Goal: Information Seeking & Learning: Understand process/instructions

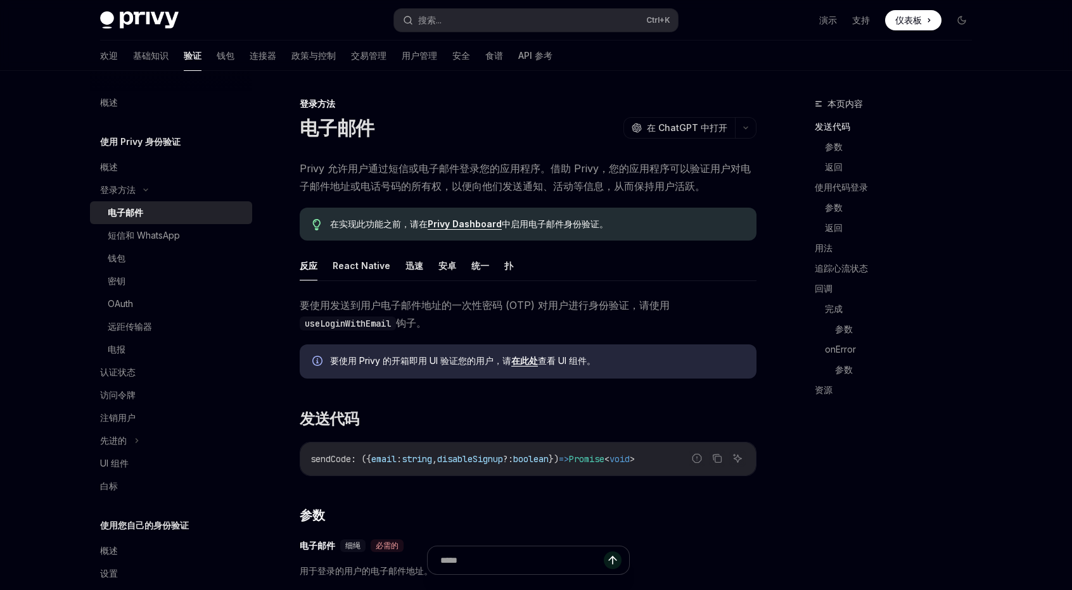
click at [173, 209] on div "电子邮件" at bounding box center [176, 212] width 137 height 15
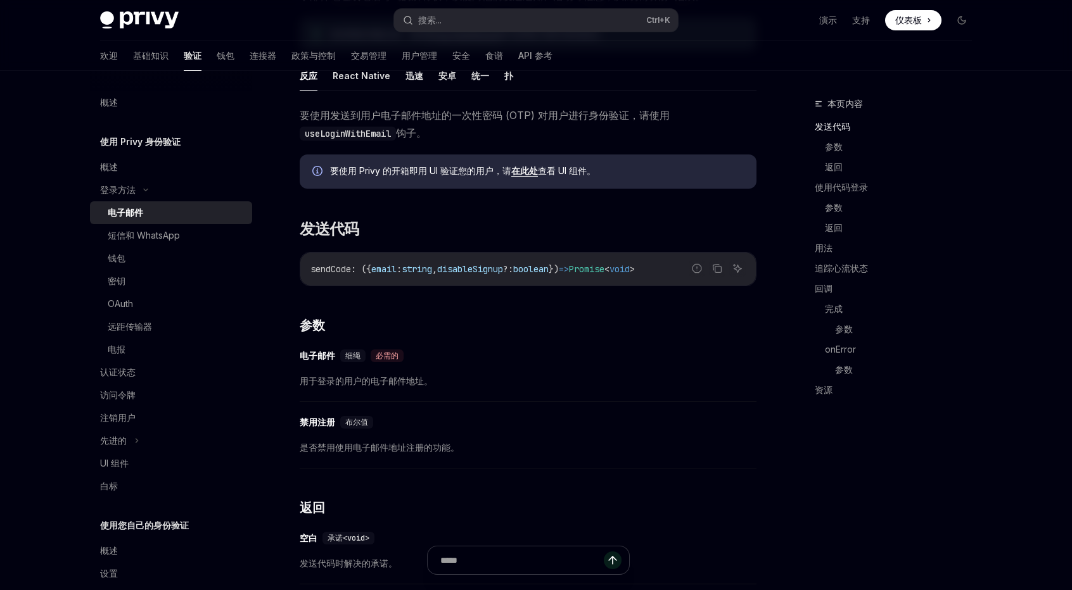
click at [524, 168] on font "在此处" at bounding box center [524, 170] width 27 height 11
click at [142, 456] on div "UI 组件" at bounding box center [172, 463] width 144 height 15
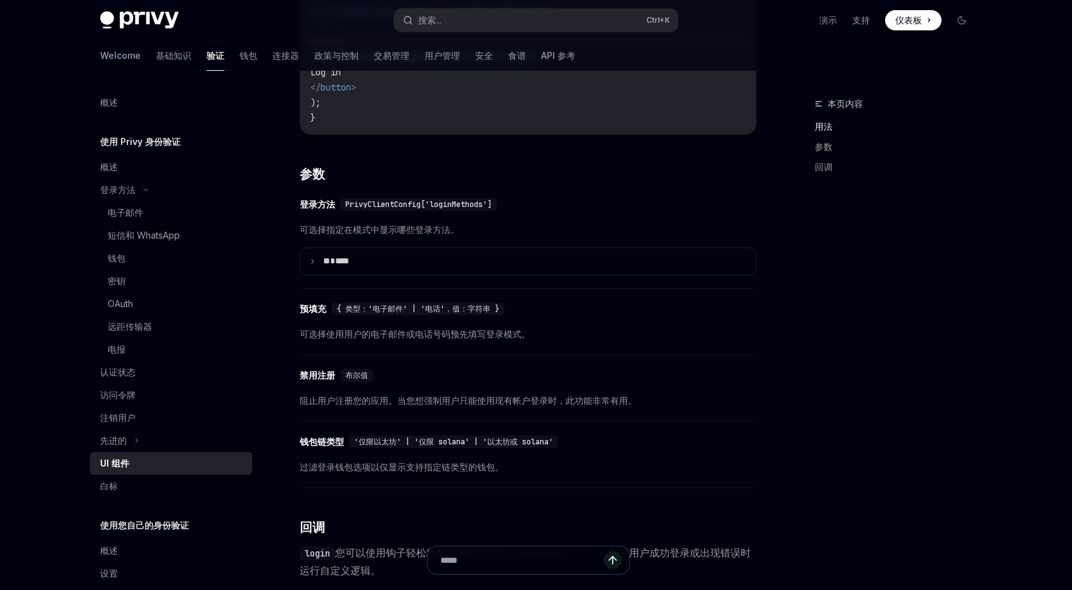
scroll to position [1013, 0]
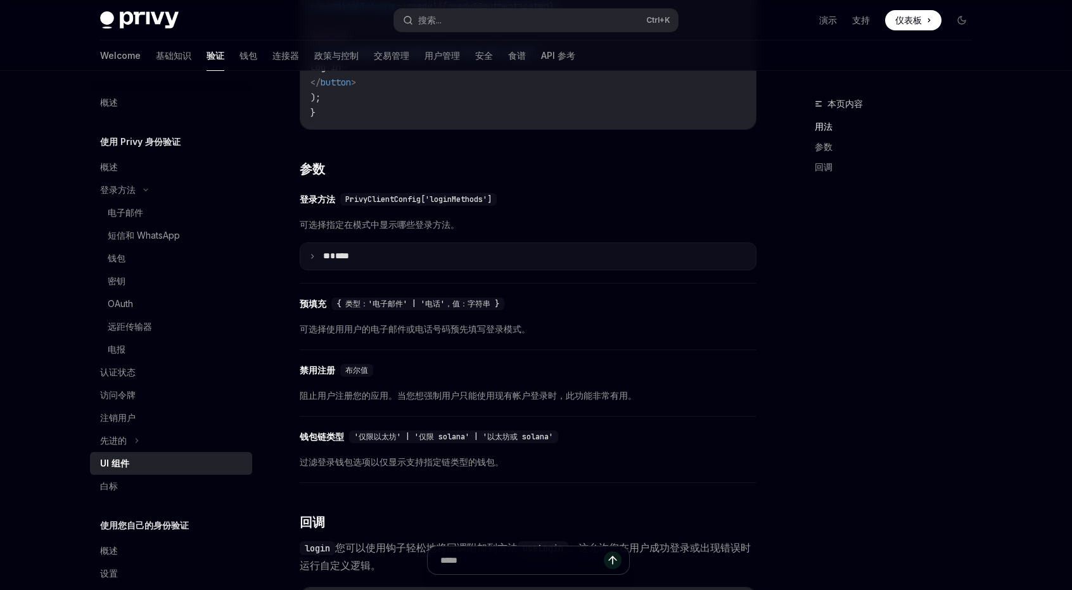
click at [525, 270] on summary "** ****" at bounding box center [527, 256] width 455 height 27
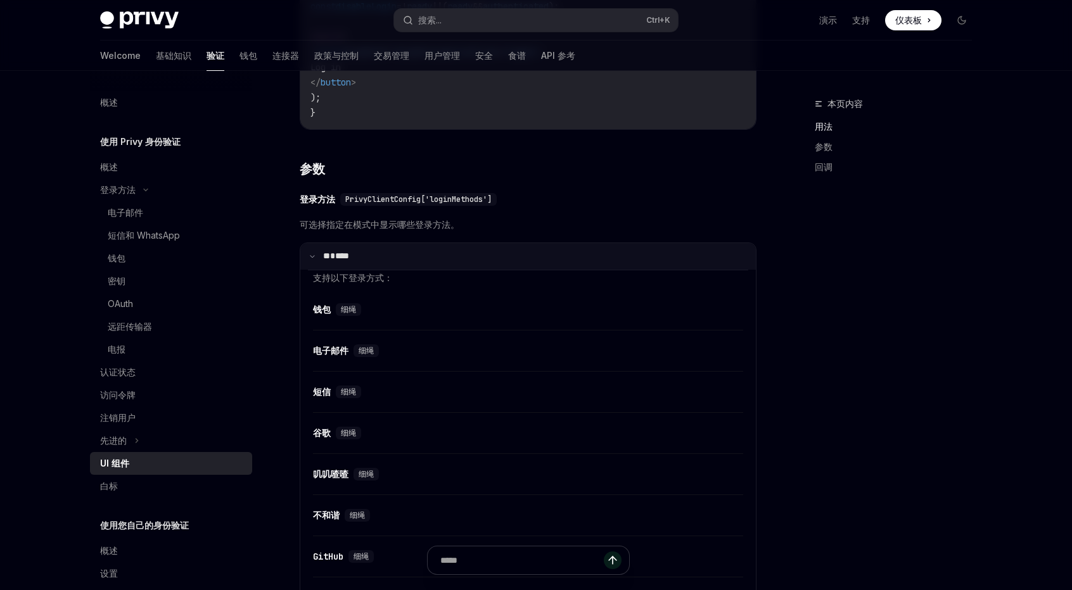
click at [525, 270] on summary "** ****" at bounding box center [527, 256] width 455 height 27
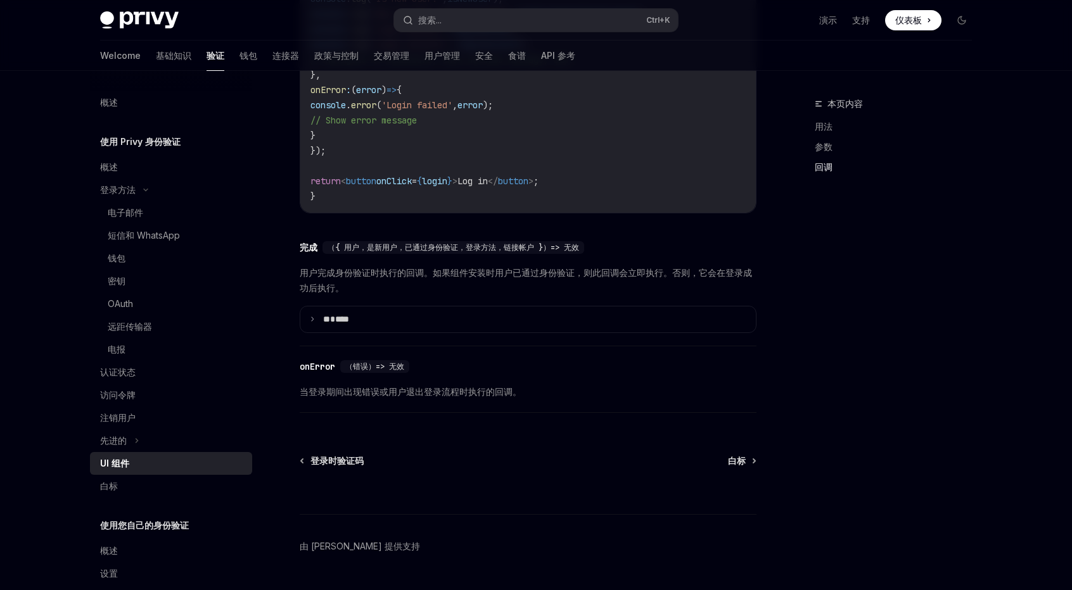
scroll to position [1764, 0]
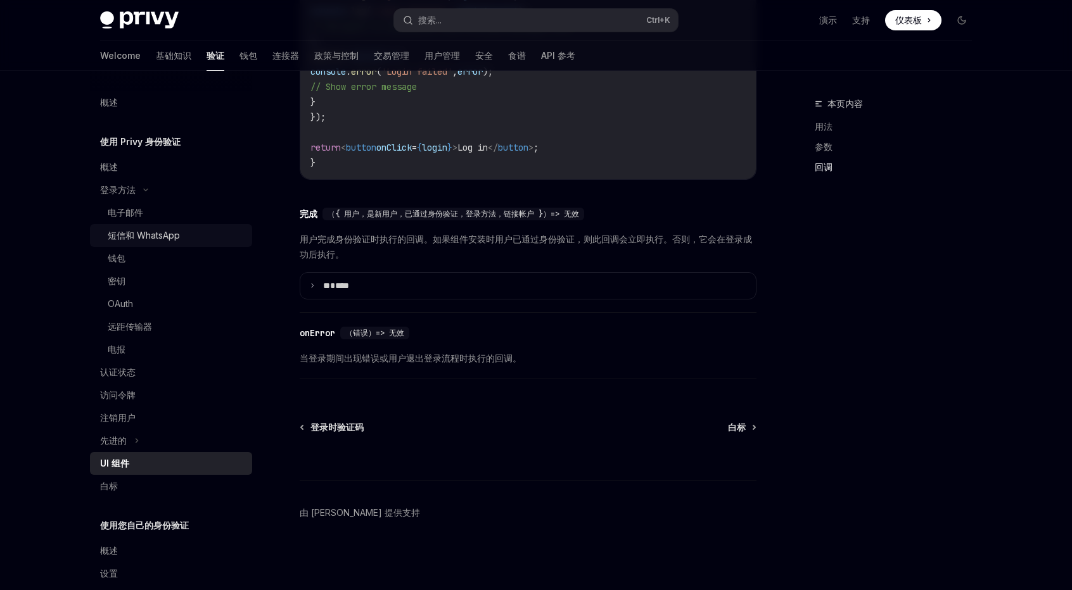
click at [147, 236] on font "短信和 WhatsApp" at bounding box center [144, 235] width 72 height 11
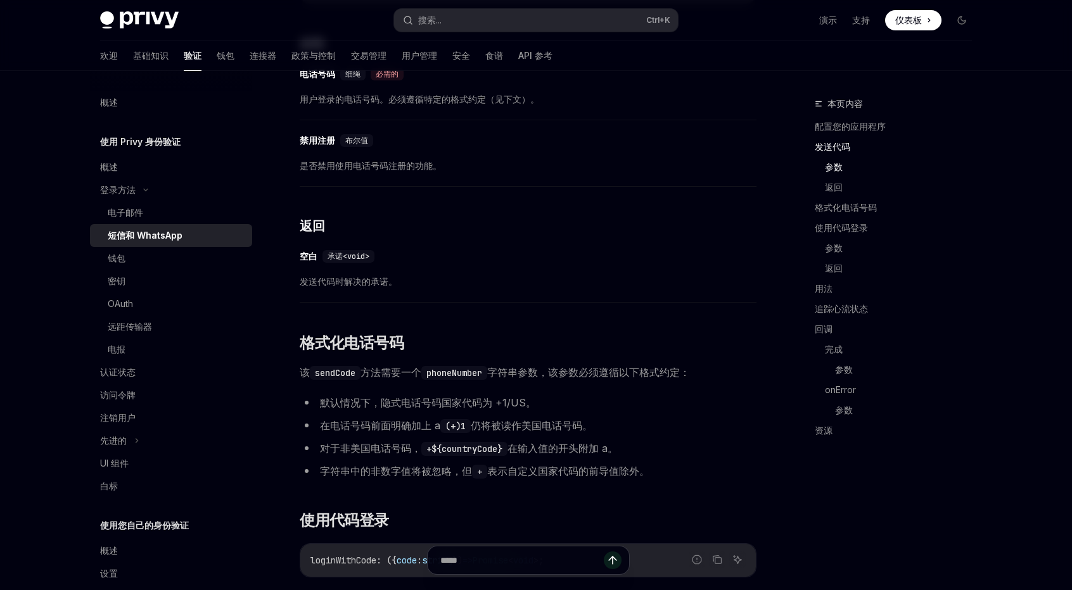
scroll to position [1077, 0]
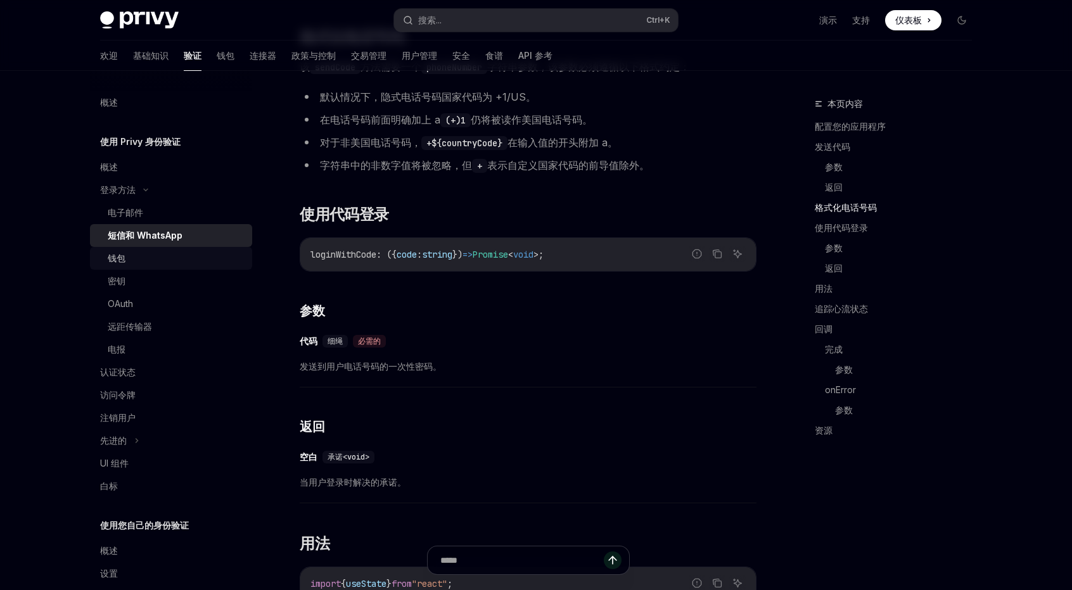
click at [117, 258] on font "钱包" at bounding box center [117, 258] width 18 height 11
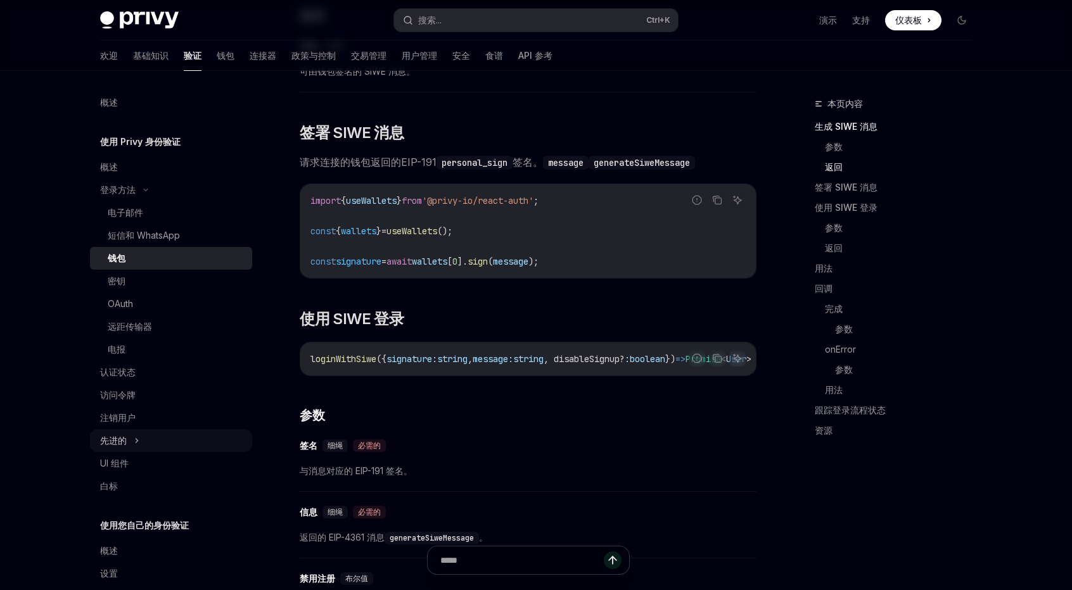
scroll to position [43, 0]
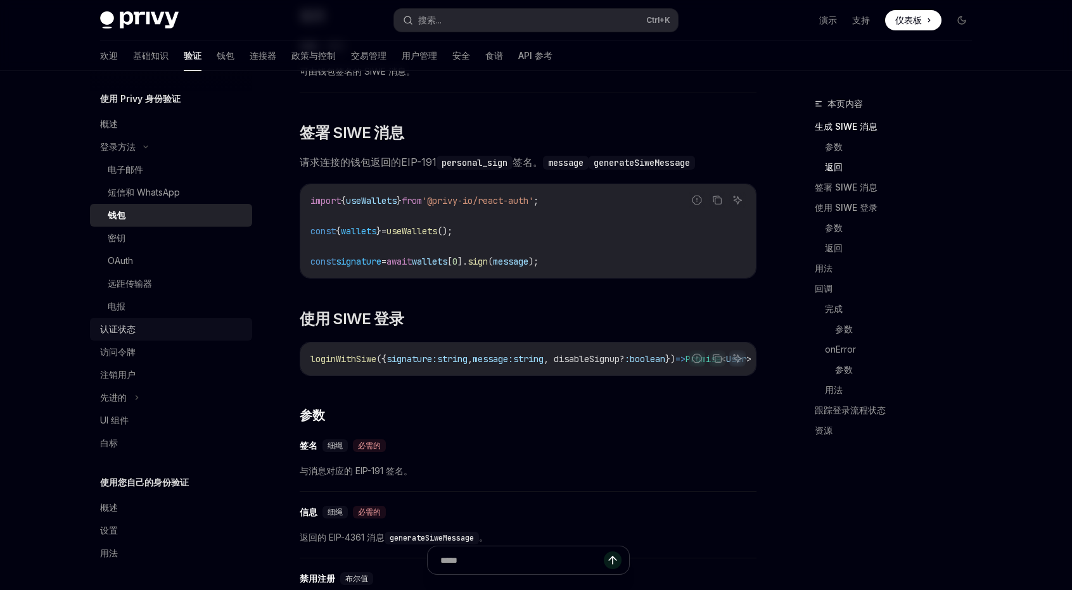
click at [143, 337] on link "认证状态" at bounding box center [171, 329] width 162 height 23
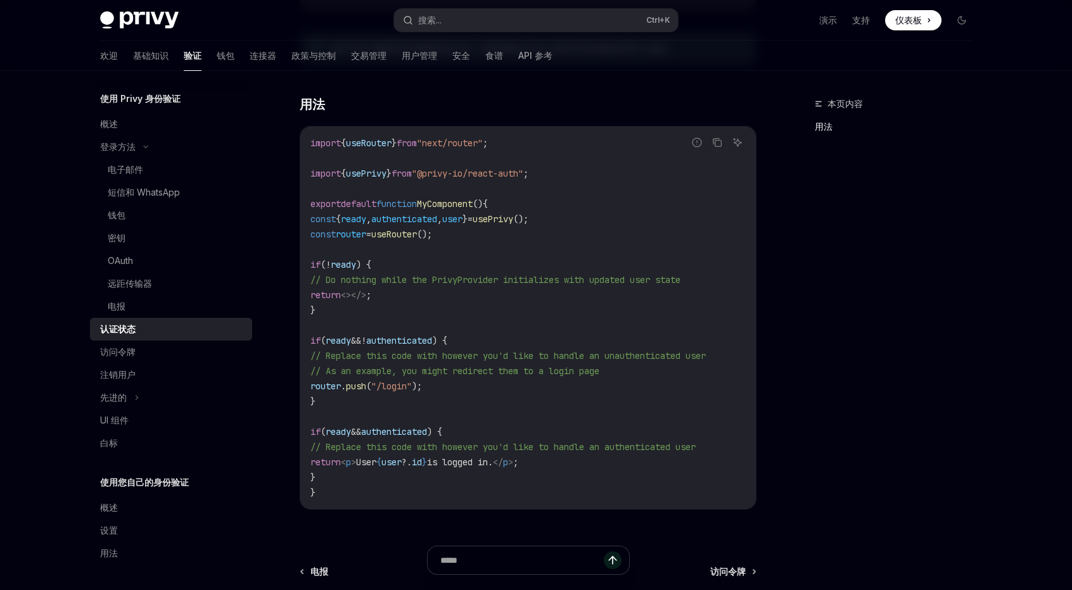
scroll to position [317, 0]
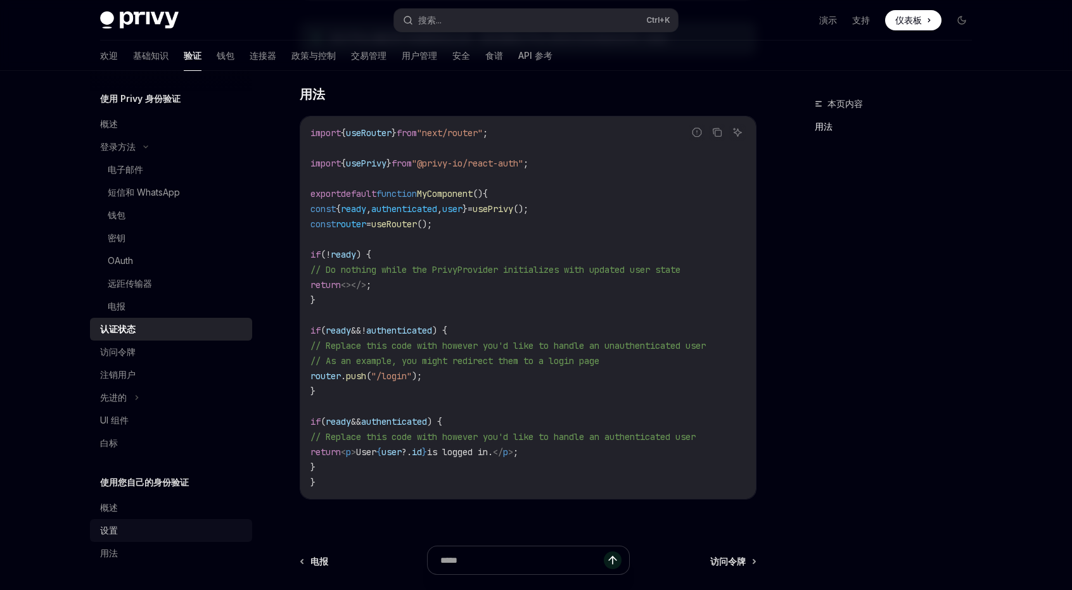
click at [133, 524] on div "设置" at bounding box center [172, 530] width 144 height 15
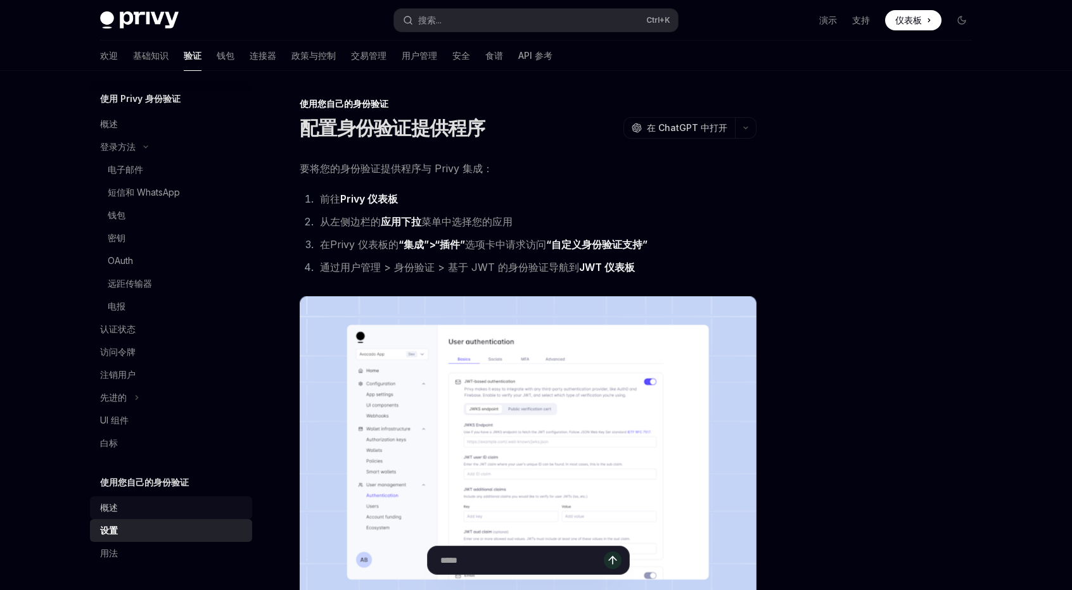
click at [137, 505] on div "概述" at bounding box center [172, 507] width 144 height 15
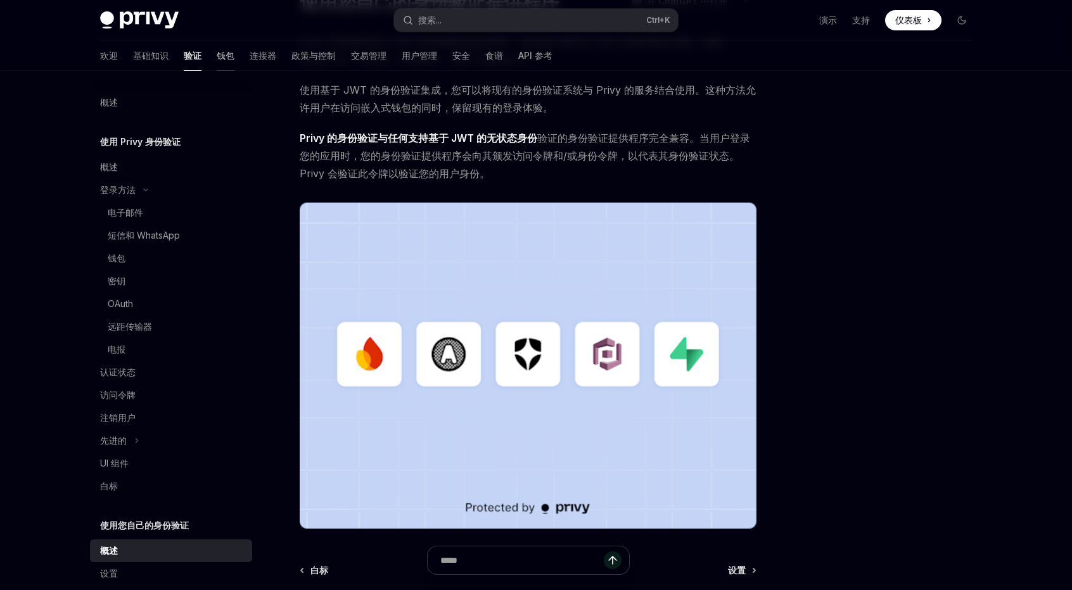
click at [217, 55] on font "钱包" at bounding box center [226, 55] width 18 height 11
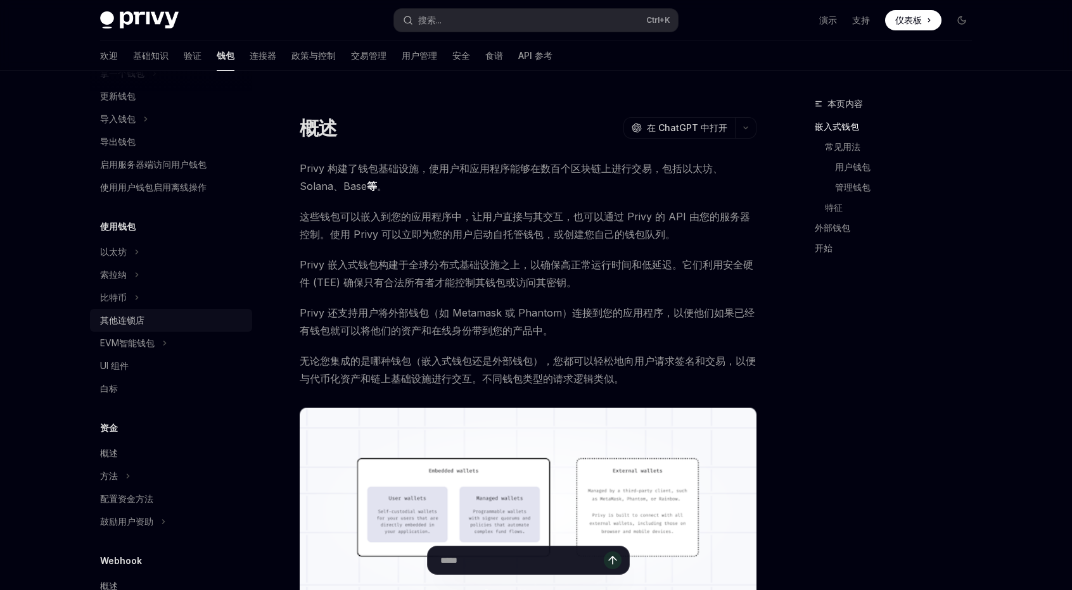
scroll to position [190, 0]
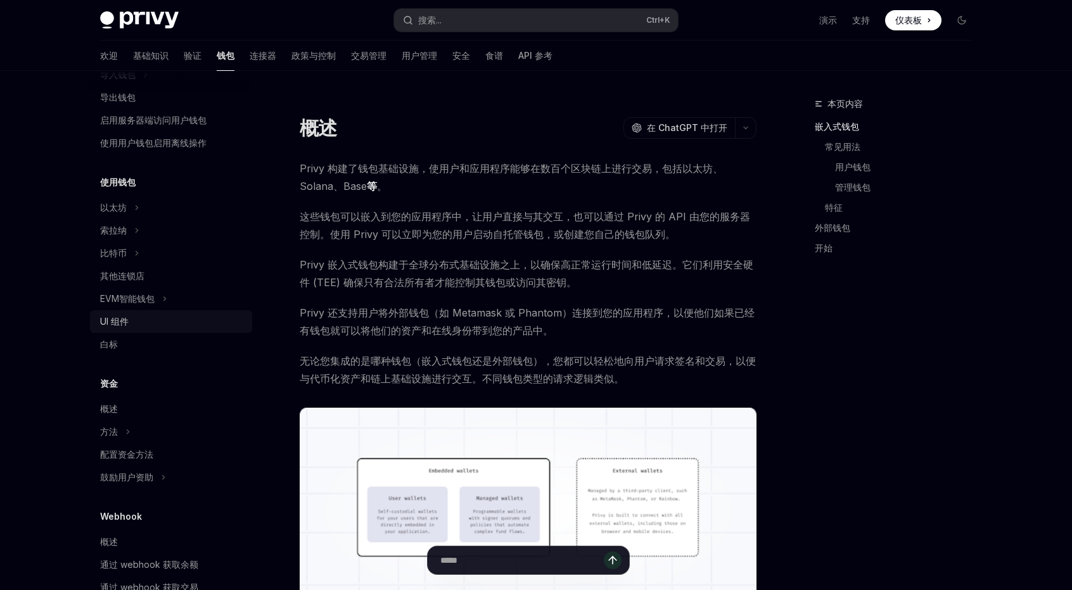
click at [149, 321] on div "UI 组件" at bounding box center [172, 321] width 144 height 15
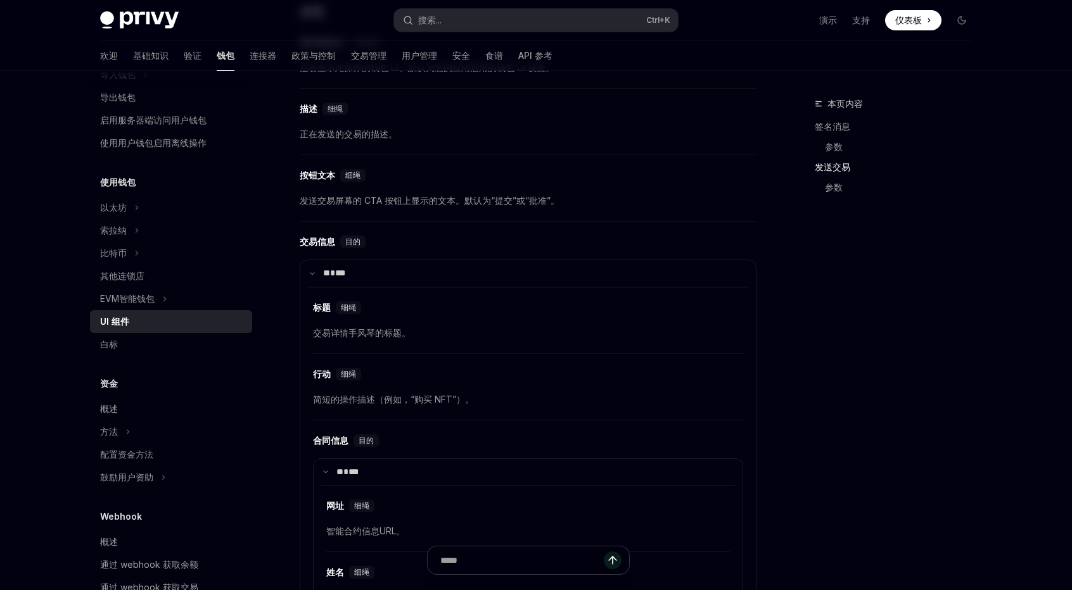
scroll to position [1583, 0]
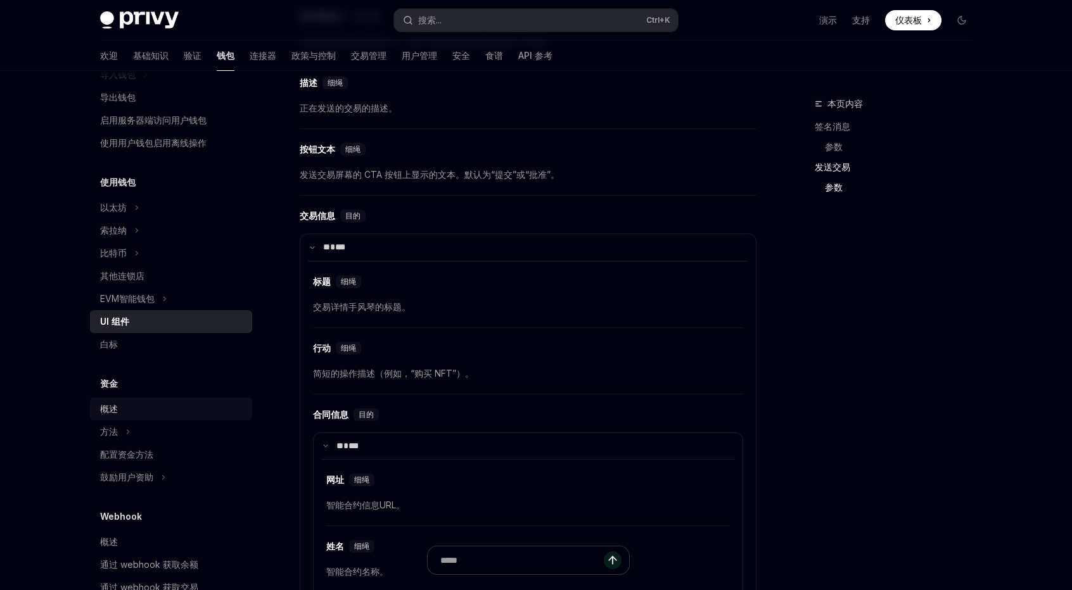
click at [124, 408] on div "概述" at bounding box center [172, 409] width 144 height 15
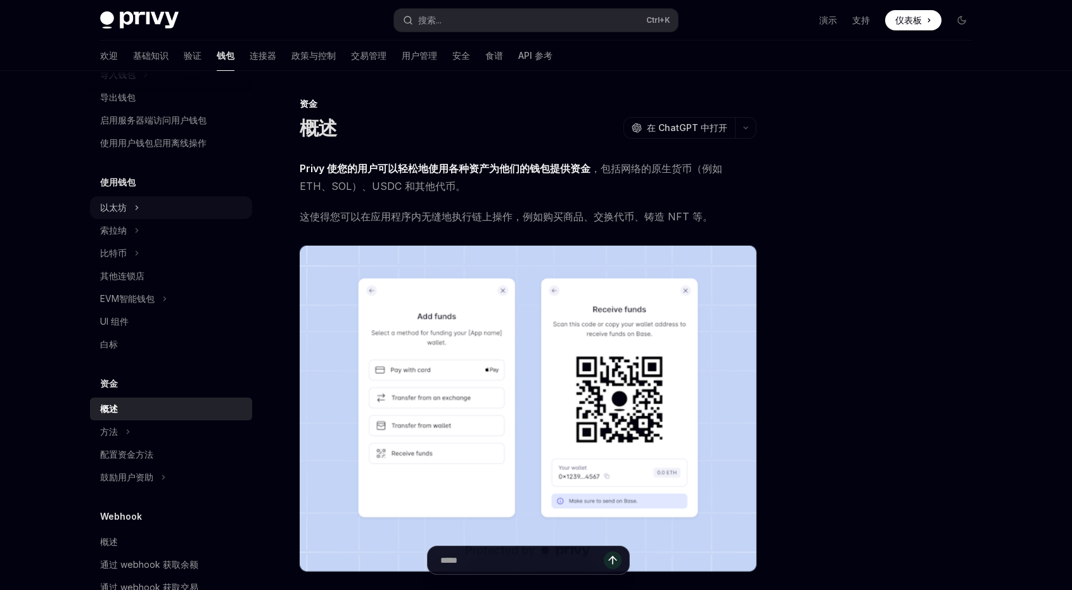
click at [137, 207] on icon at bounding box center [136, 207] width 5 height 15
type textarea "*"
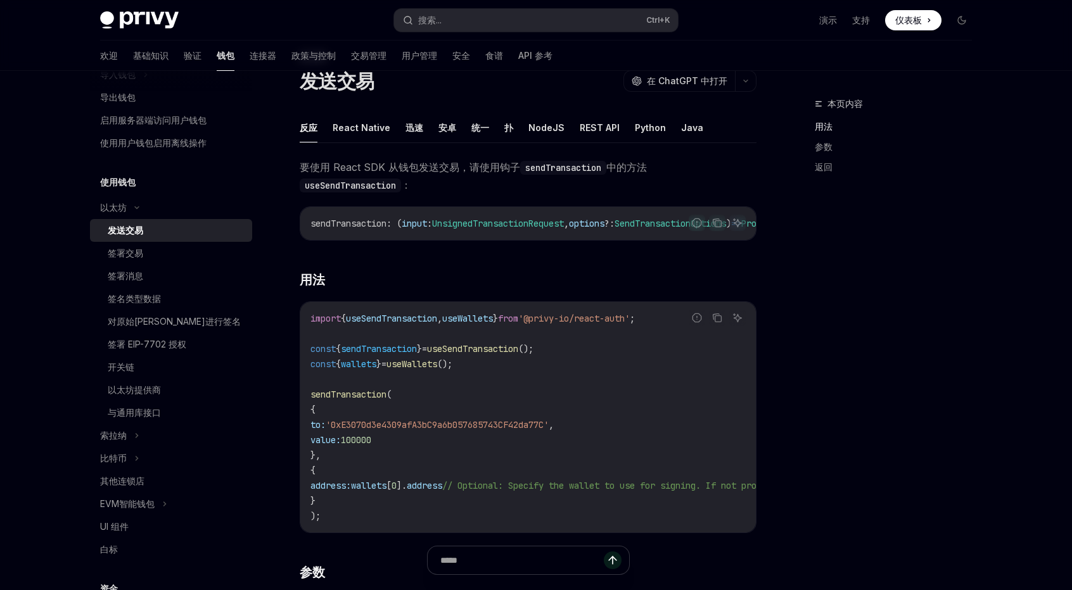
scroll to position [127, 0]
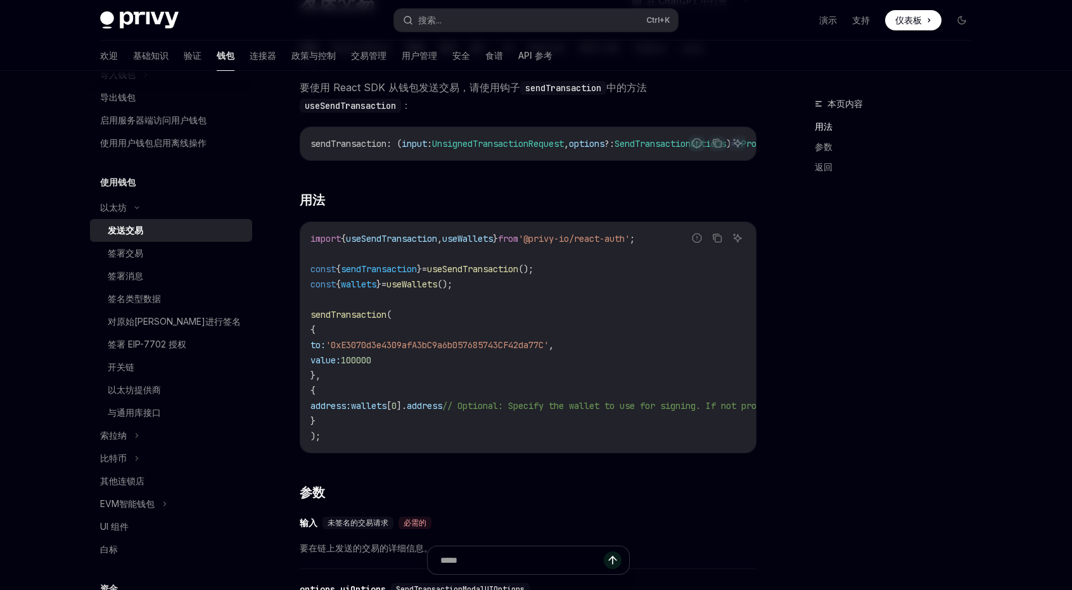
click at [407, 241] on span "useSendTransaction" at bounding box center [391, 238] width 91 height 11
copy span "useSendTransaction"
click at [498, 284] on code "import { useSendTransaction , useWallets } from '@privy-io/react-auth' ; const …" at bounding box center [642, 337] width 664 height 213
click at [483, 286] on code "import { useSendTransaction , useWallets } from '@privy-io/react-auth' ; const …" at bounding box center [642, 337] width 664 height 213
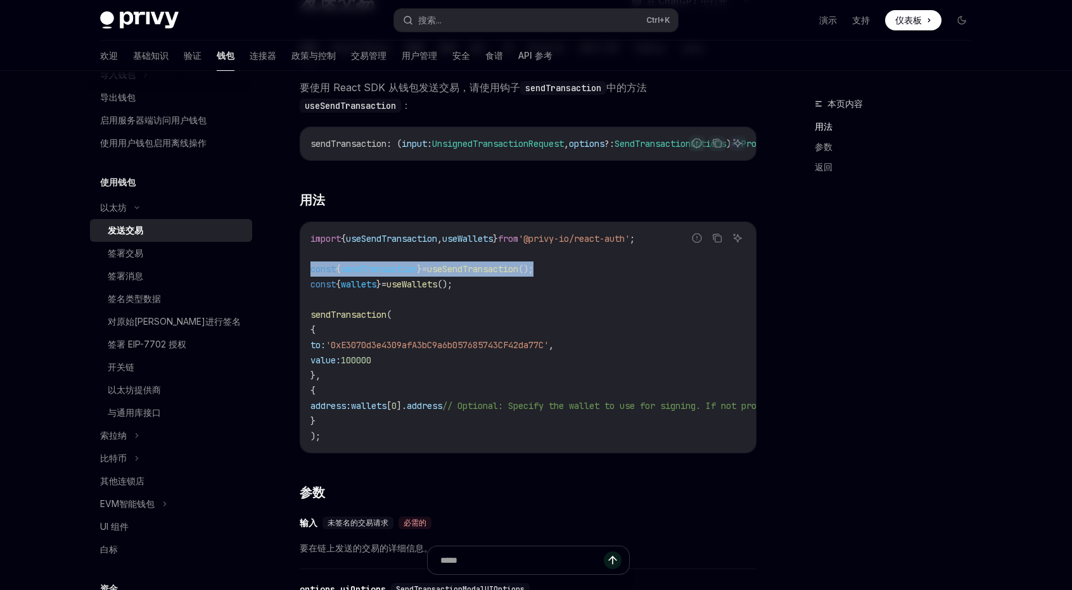
drag, startPoint x: 579, startPoint y: 273, endPoint x: 308, endPoint y: 274, distance: 270.4
click at [308, 274] on div "import { useSendTransaction , useWallets } from '@privy-io/react-auth' ; const …" at bounding box center [527, 337] width 455 height 231
copy span "const { sendTransaction } = useSendTransaction ();"
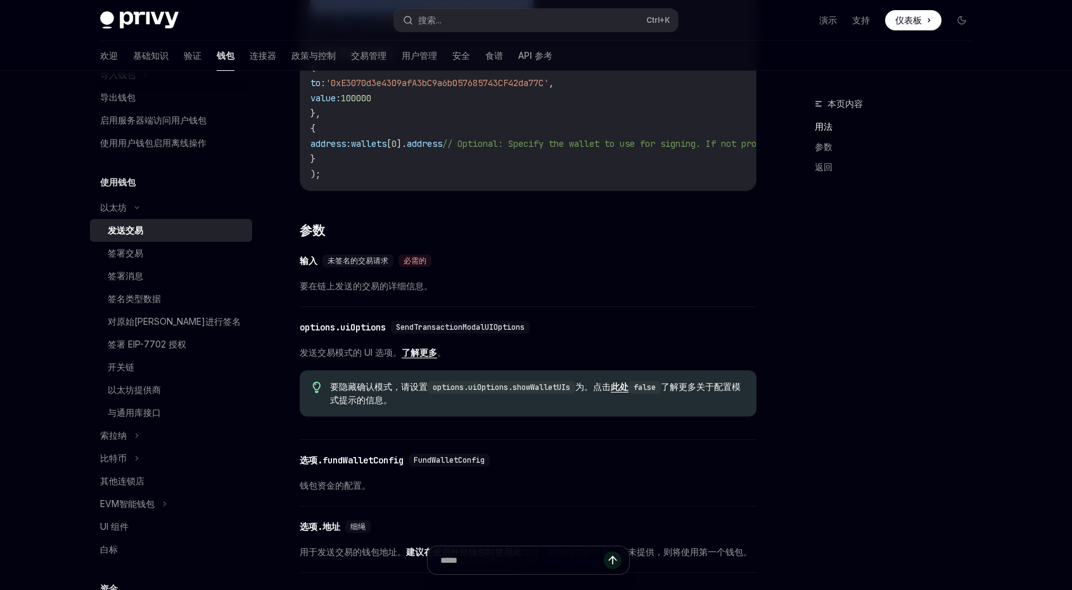
scroll to position [190, 0]
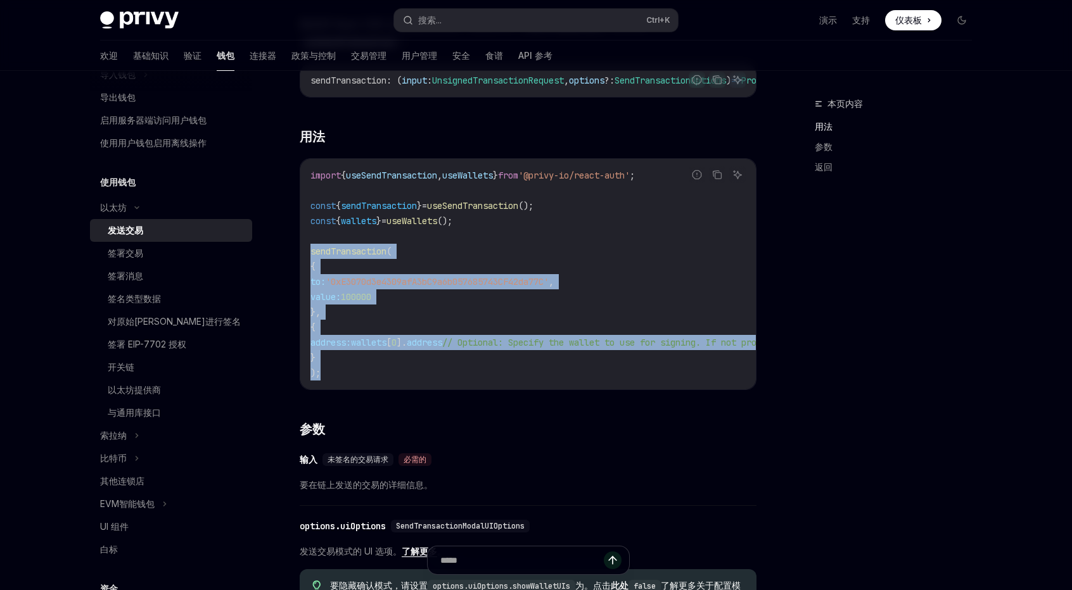
drag, startPoint x: 309, startPoint y: 251, endPoint x: 338, endPoint y: 373, distance: 125.0
click at [338, 373] on div "import { useSendTransaction , useWallets } from '@privy-io/react-auth' ; const …" at bounding box center [527, 274] width 455 height 231
copy code "sendTransaction ( { to: '0xE3070d3e4309afA3bC9a6b057685743CF42da77C' , value: 1…"
click at [554, 252] on code "import { useSendTransaction , useWallets } from '@privy-io/react-auth' ; const …" at bounding box center [642, 274] width 664 height 213
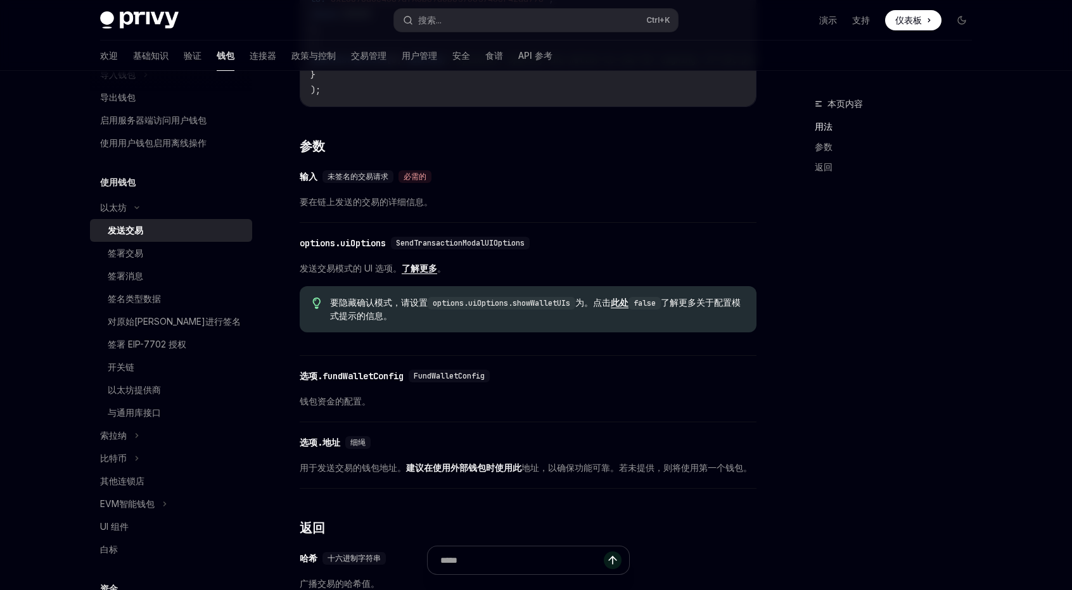
scroll to position [507, 0]
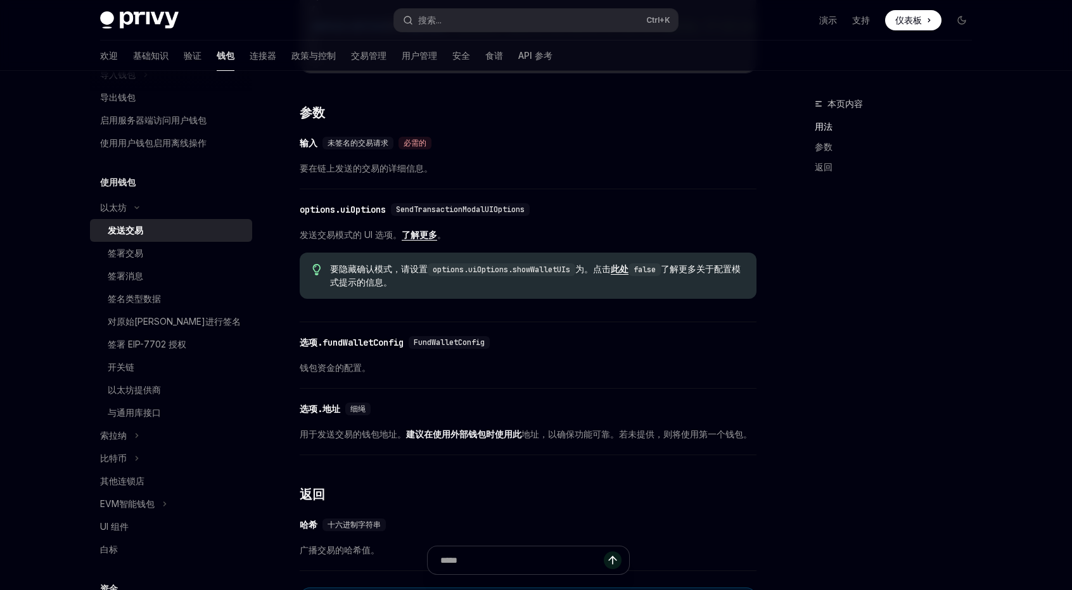
click at [420, 240] on font "了解更多" at bounding box center [419, 234] width 35 height 11
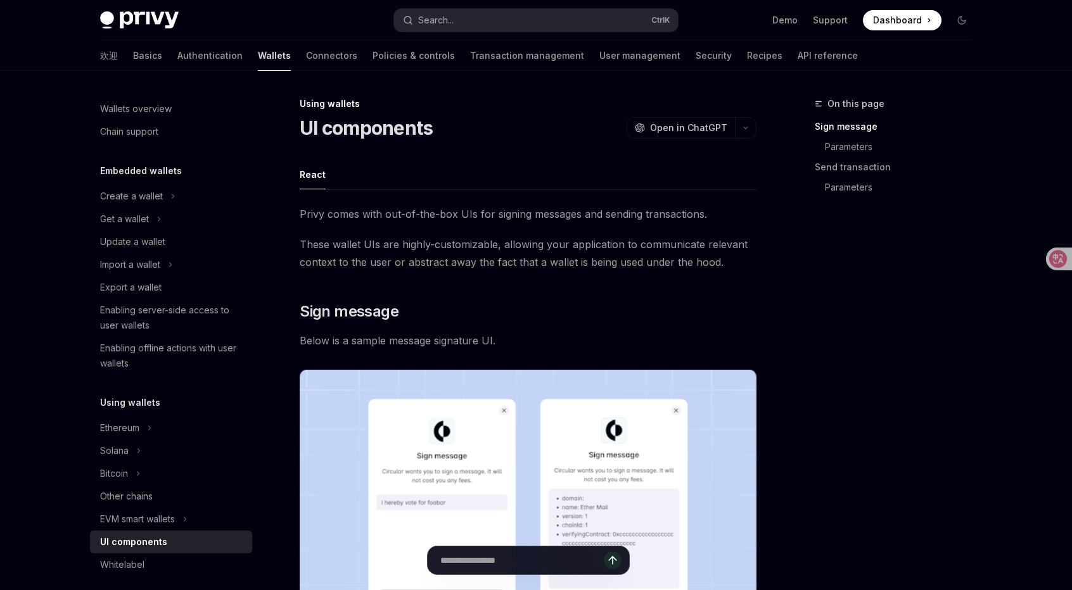
type textarea "*"
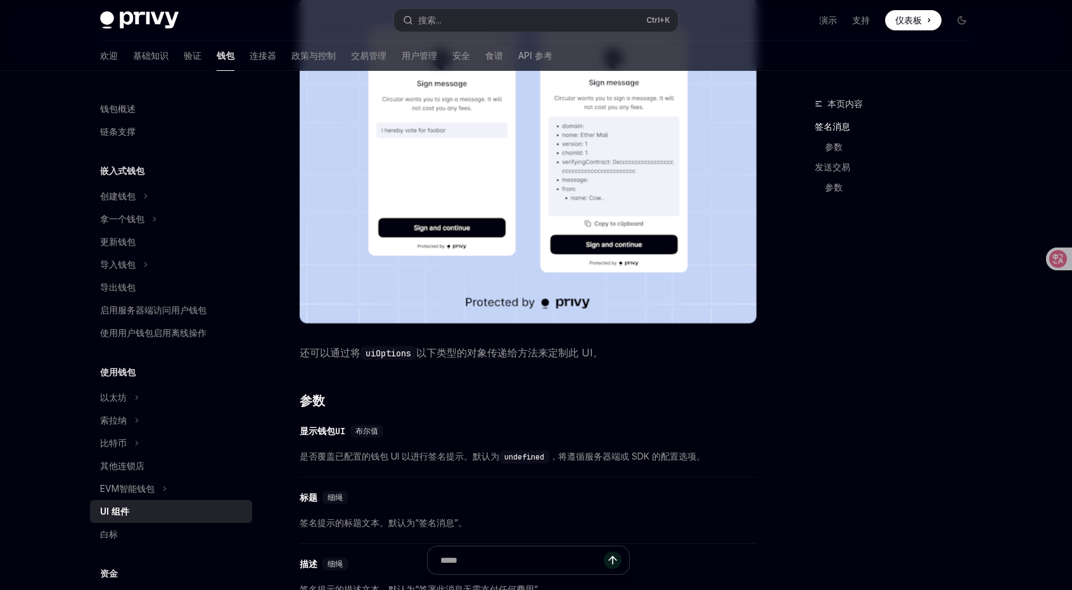
scroll to position [380, 0]
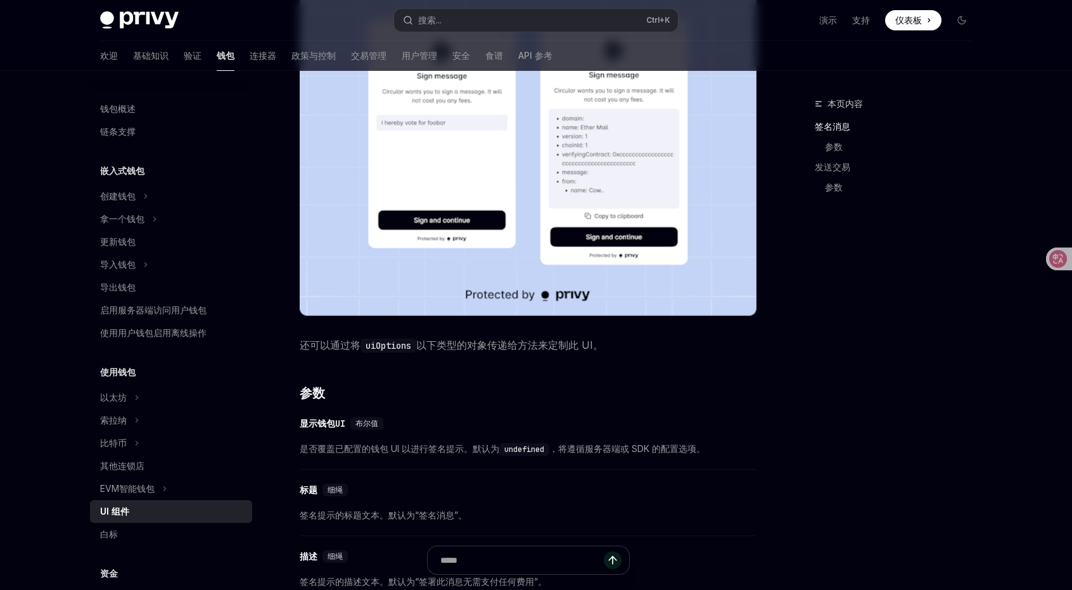
click at [393, 347] on code "uiOptions" at bounding box center [388, 346] width 56 height 14
copy code "uiOptions"
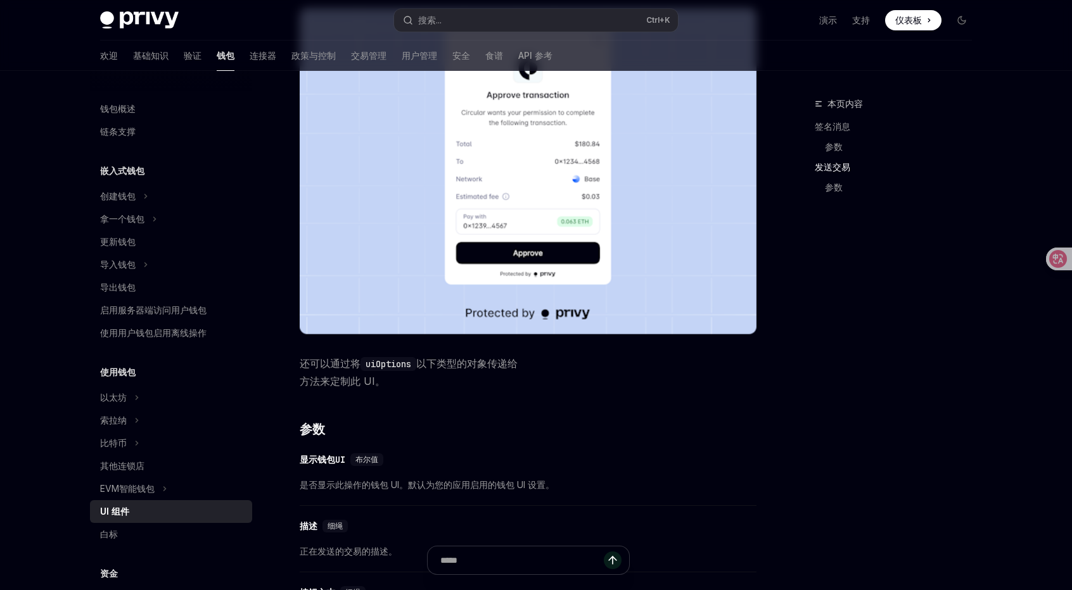
scroll to position [1330, 0]
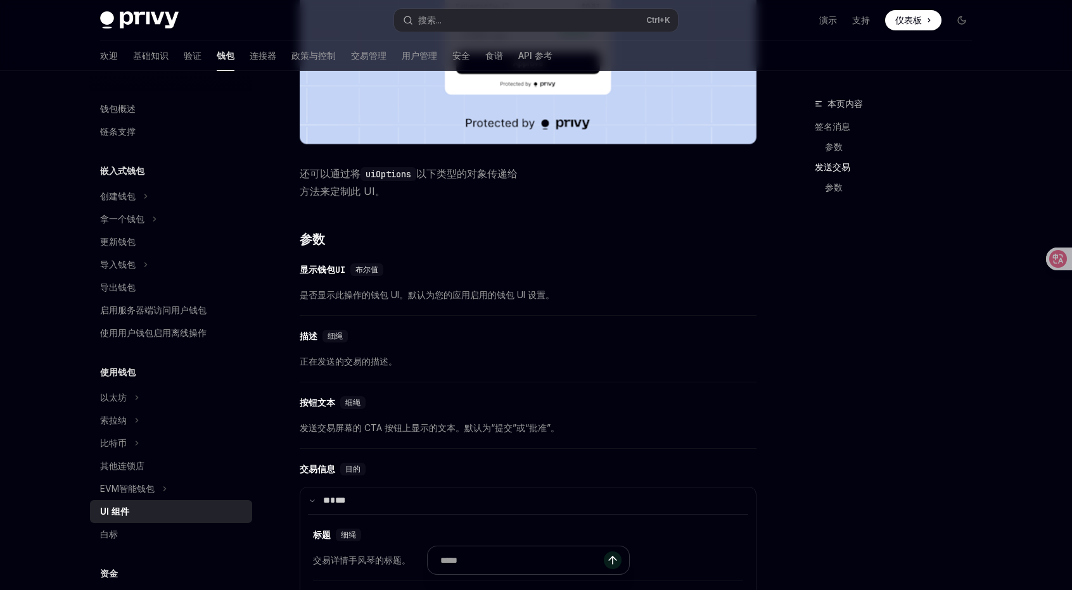
click at [388, 172] on code "uiOptions" at bounding box center [388, 174] width 56 height 14
copy code "uiOptions"
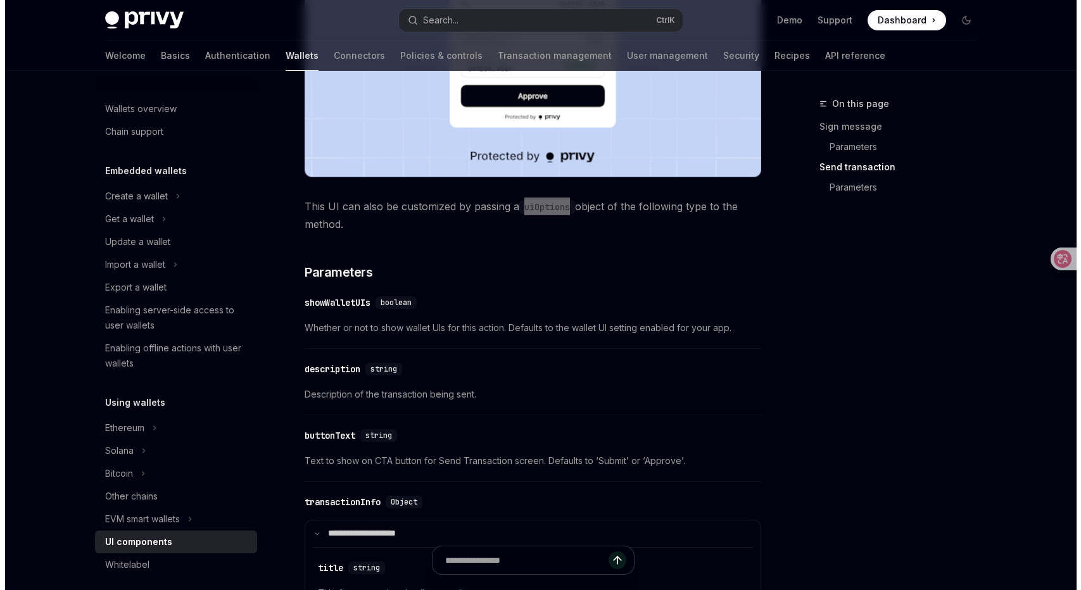
scroll to position [1393, 0]
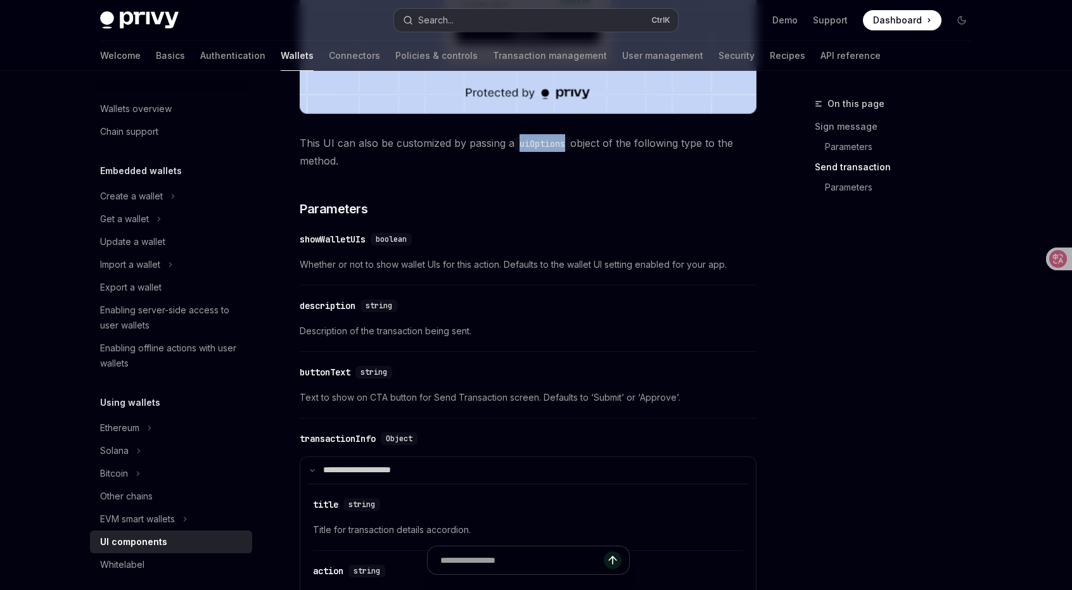
click at [485, 20] on button "Search... Ctrl K" at bounding box center [536, 20] width 284 height 23
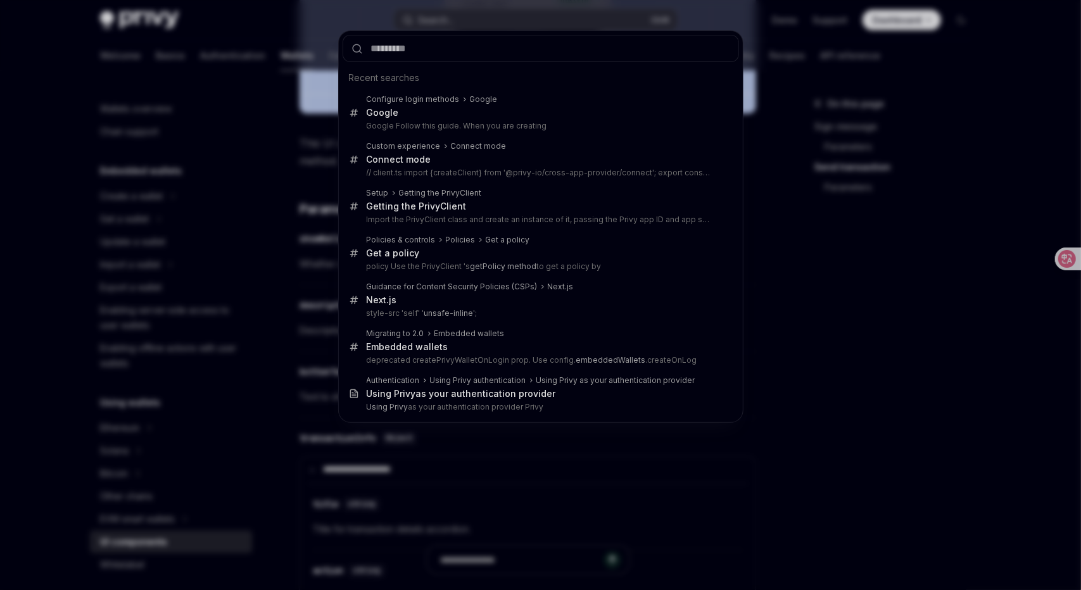
type input "*********"
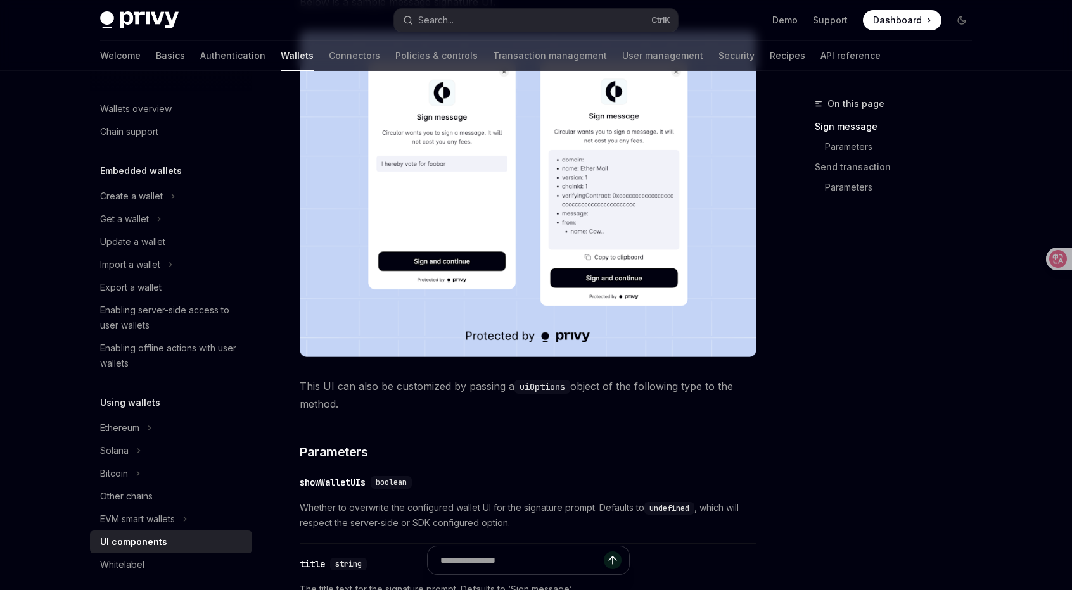
scroll to position [578, 0]
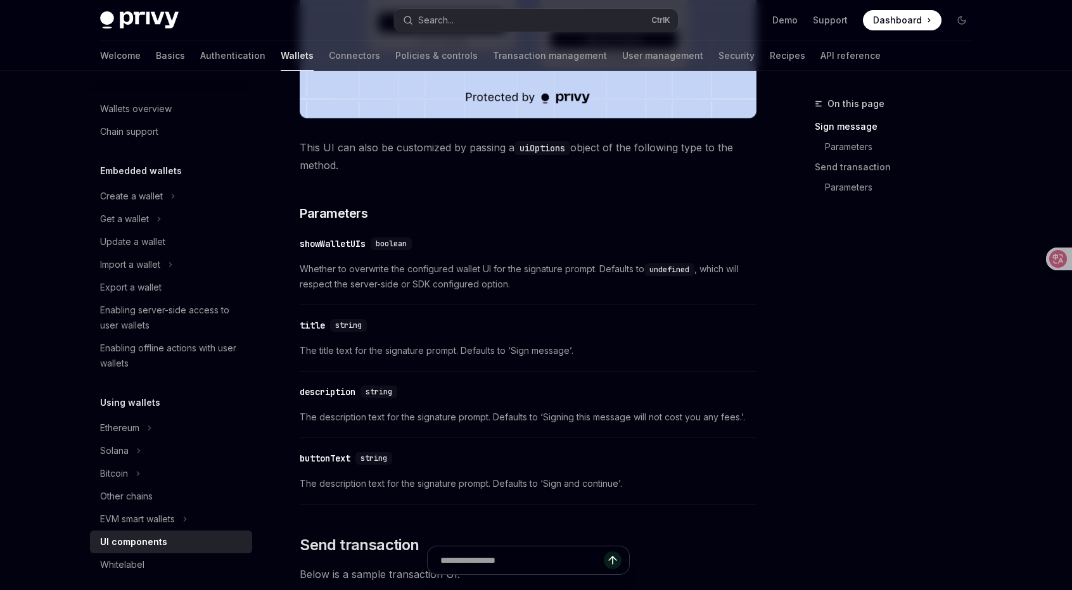
click at [553, 144] on code "uiOptions" at bounding box center [542, 148] width 56 height 14
copy span "uiOptions"
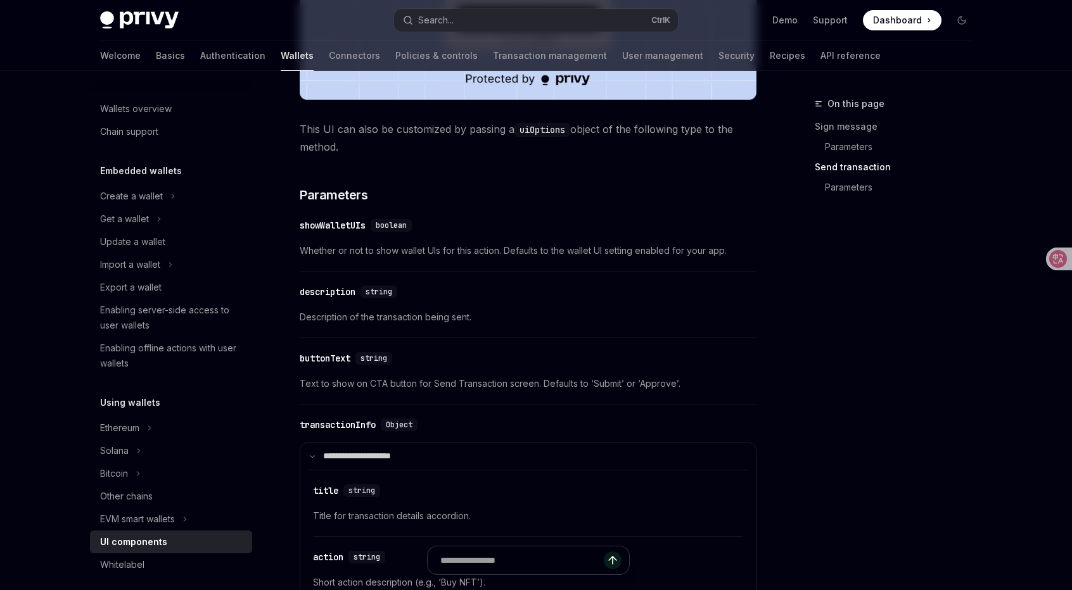
scroll to position [1259, 0]
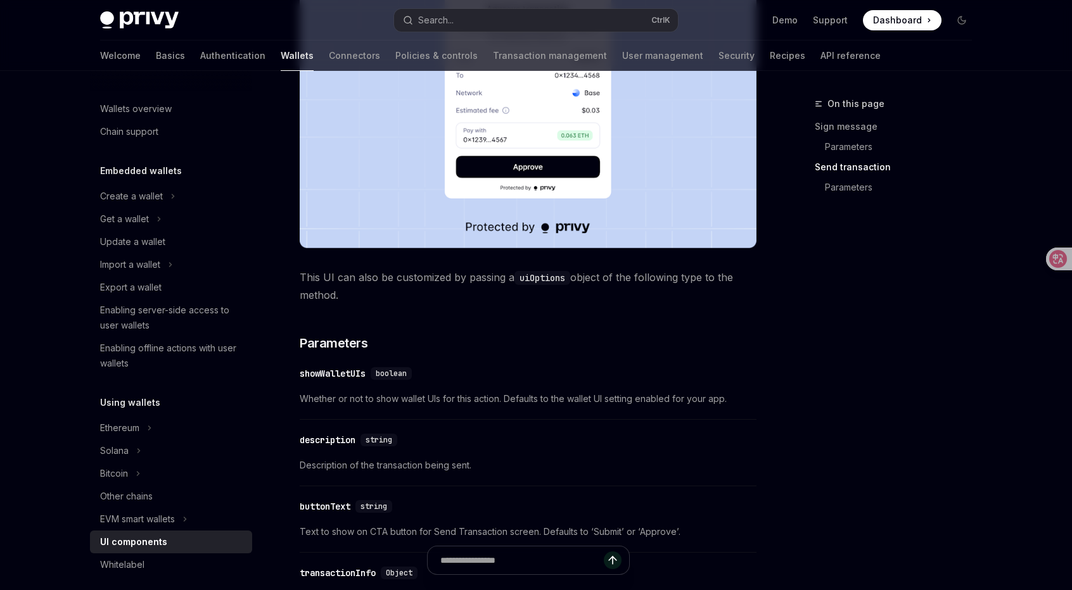
click at [551, 275] on code "uiOptions" at bounding box center [542, 278] width 56 height 14
copy span "uiOptions"
